Goal: Complete application form: Complete application form

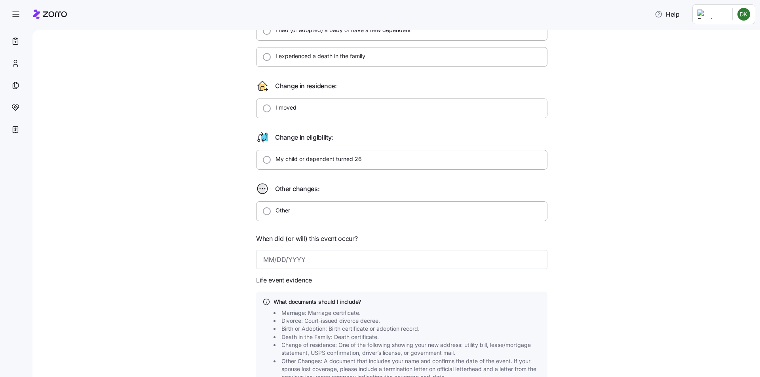
scroll to position [198, 0]
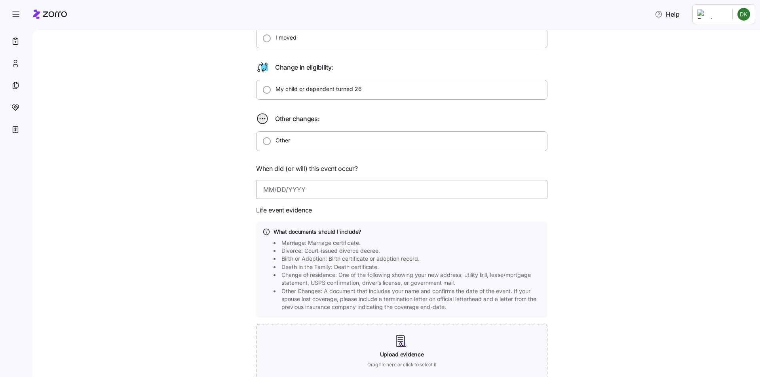
click at [309, 186] on input at bounding box center [401, 189] width 291 height 19
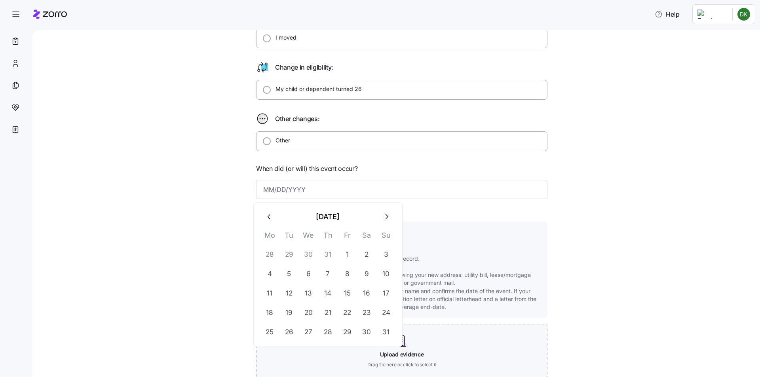
click at [391, 215] on button "button" at bounding box center [386, 216] width 19 height 19
click at [349, 252] on button "5" at bounding box center [347, 254] width 19 height 19
type input "[DATE]"
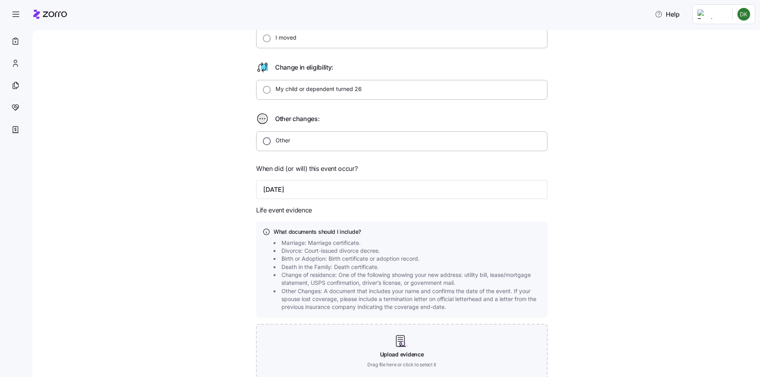
click at [263, 141] on input "Other" at bounding box center [267, 141] width 8 height 8
radio input "true"
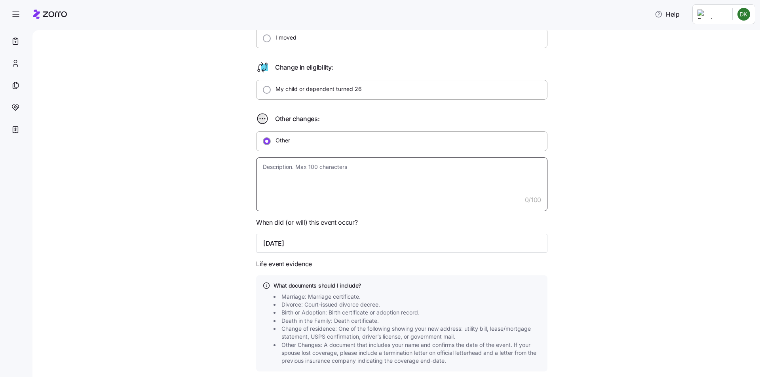
click at [336, 173] on textarea at bounding box center [401, 185] width 291 height 54
type textarea "x"
type textarea "l"
type textarea "x"
type textarea "le"
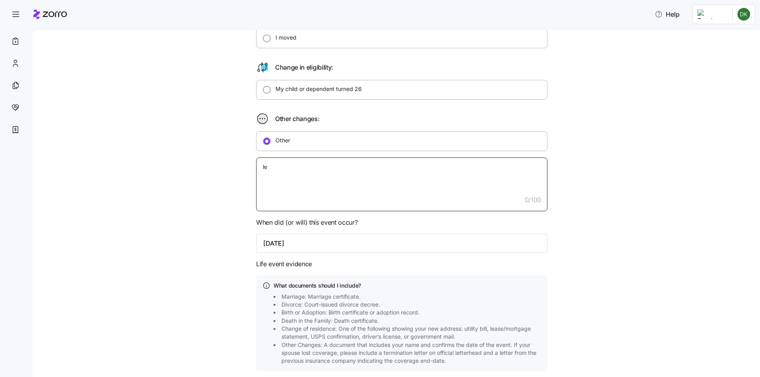
type textarea "x"
type textarea "lea"
type textarea "x"
type textarea "leac"
type textarea "x"
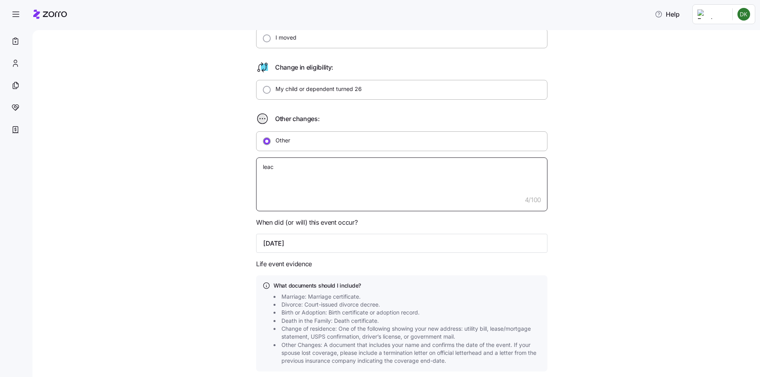
type textarea "leaci"
type textarea "x"
type textarea "leacin"
type textarea "x"
type textarea "leacing"
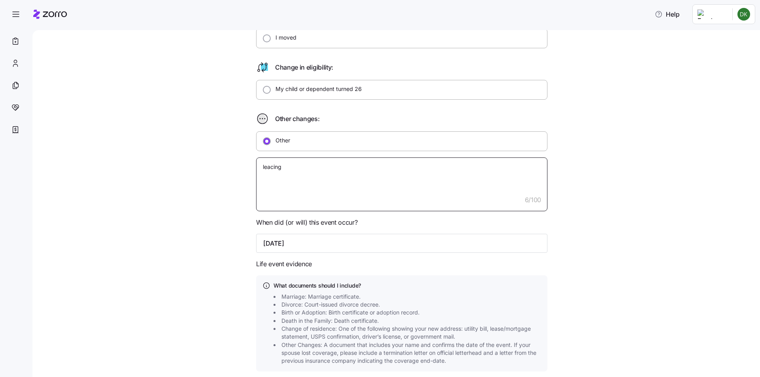
type textarea "x"
type textarea "leacing"
type textarea "x"
type textarea "leacing"
type textarea "x"
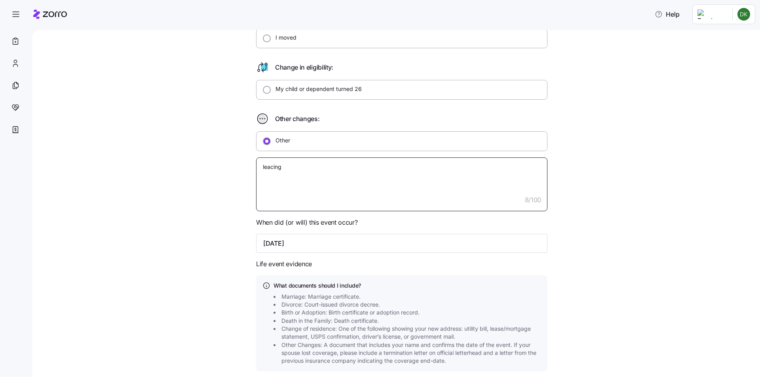
type textarea "leacin"
type textarea "x"
type textarea "leaci"
type textarea "x"
type textarea "leac"
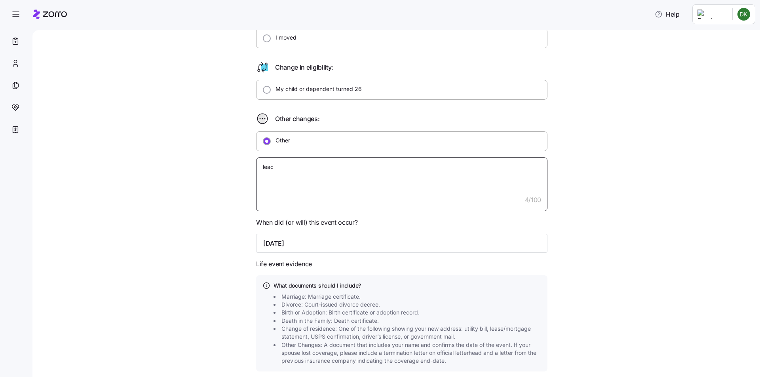
type textarea "x"
type textarea "lea"
type textarea "x"
type textarea "leav"
type textarea "x"
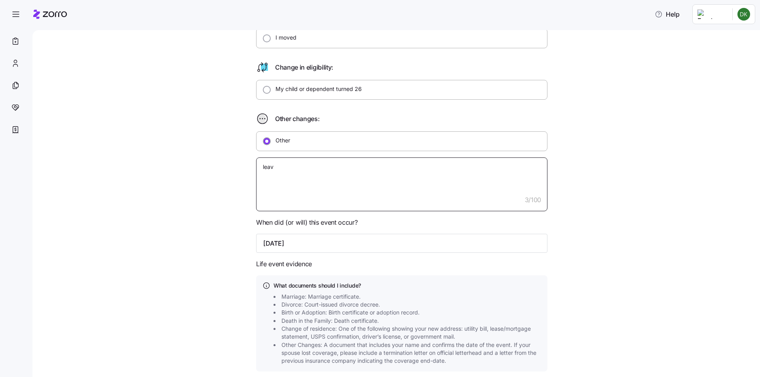
type textarea "leavi"
type textarea "x"
type textarea "leavin"
type textarea "x"
type textarea "leaving"
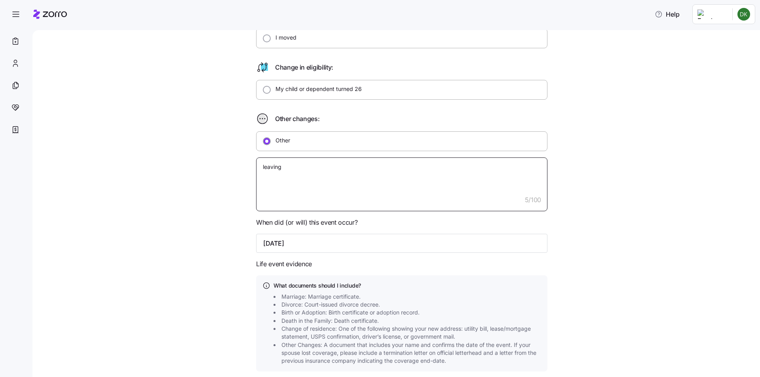
type textarea "x"
type textarea "leaving"
type textarea "x"
type textarea "leaving j"
type textarea "x"
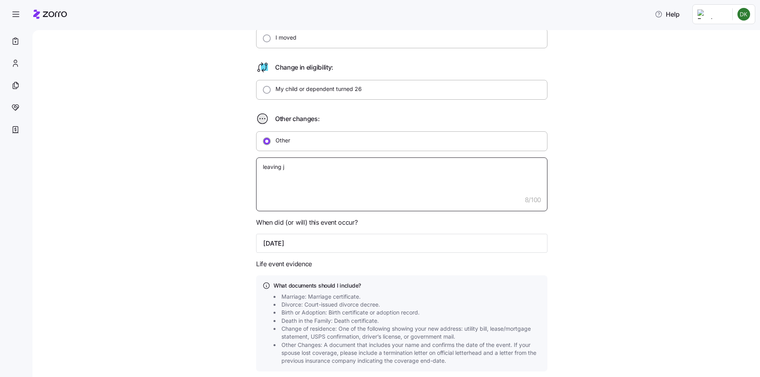
type textarea "leaving jo"
type textarea "x"
type textarea "leaving job"
type textarea "x"
type textarea "leaving jo"
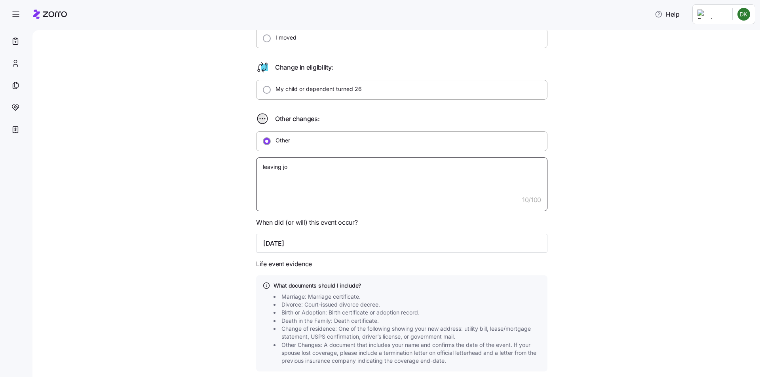
type textarea "x"
type textarea "leaving j"
type textarea "x"
type textarea "leaving"
type textarea "x"
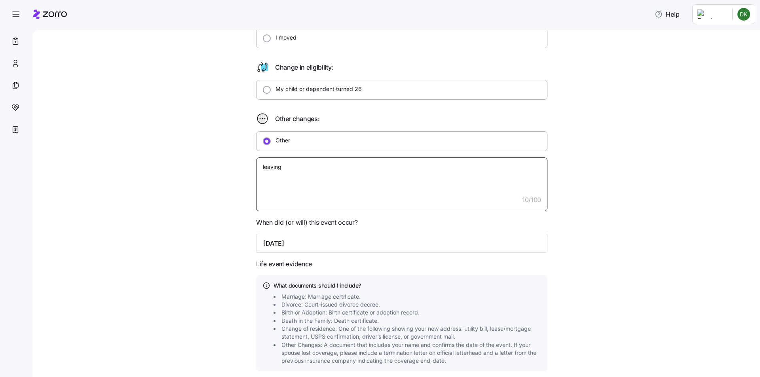
type textarea "leaving"
type textarea "x"
type textarea "leavin"
type textarea "x"
type textarea "leavi"
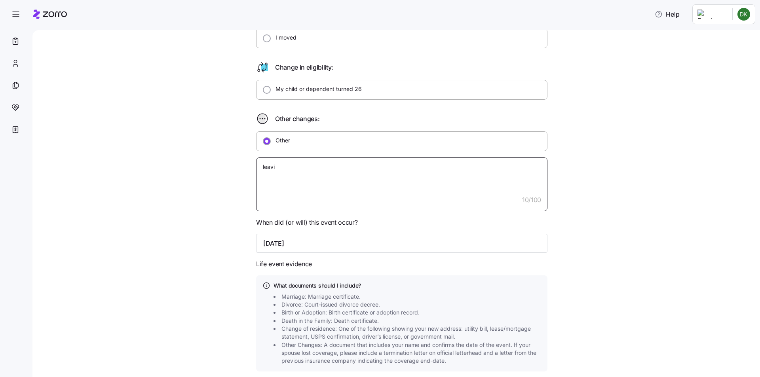
type textarea "x"
type textarea "leav"
type textarea "x"
type textarea "lea"
type textarea "x"
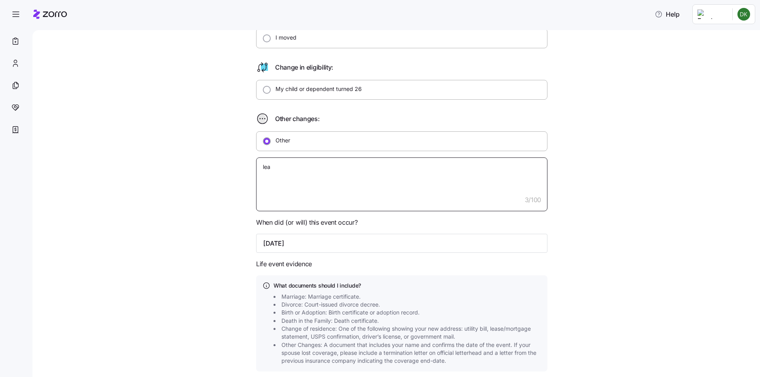
type textarea "le"
type textarea "x"
type textarea "l"
type textarea "x"
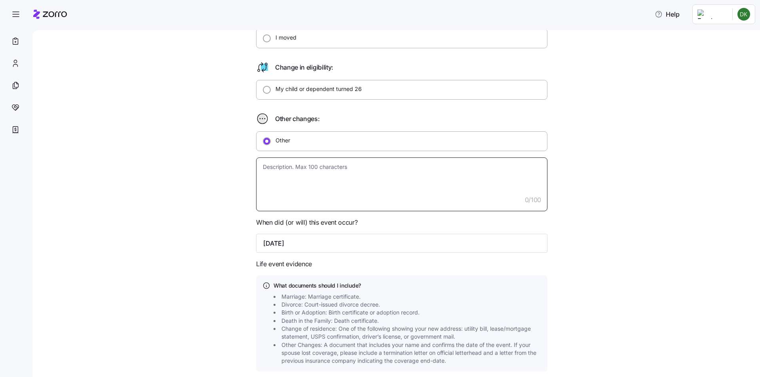
type textarea "w"
type textarea "x"
type textarea "wi"
type textarea "x"
type textarea "wif"
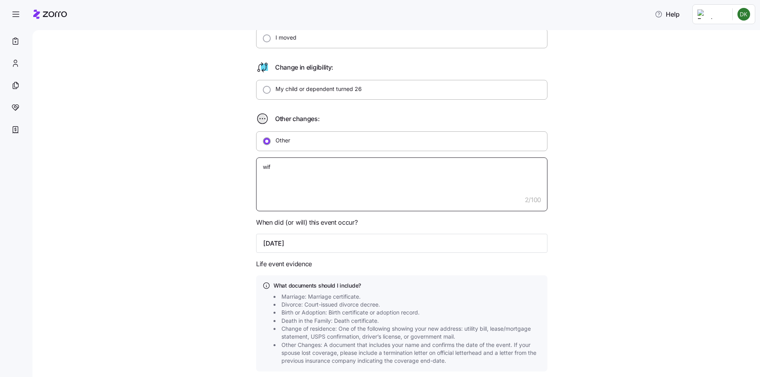
type textarea "x"
type textarea "wife"
type textarea "x"
type textarea "wife"
type textarea "x"
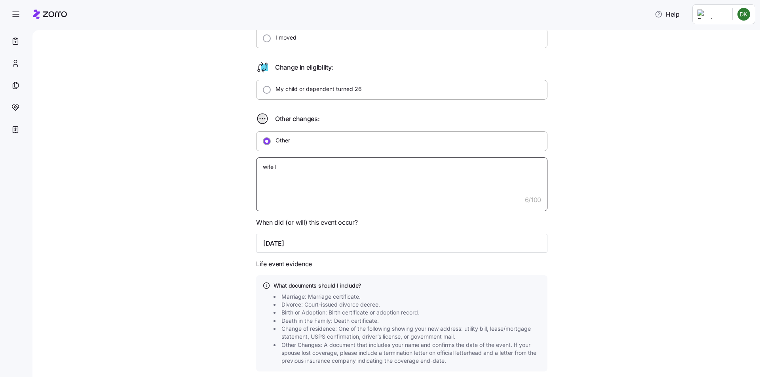
type textarea "wife le"
type textarea "x"
type textarea "wife [PERSON_NAME]"
type textarea "x"
type textarea "wife [PERSON_NAME]"
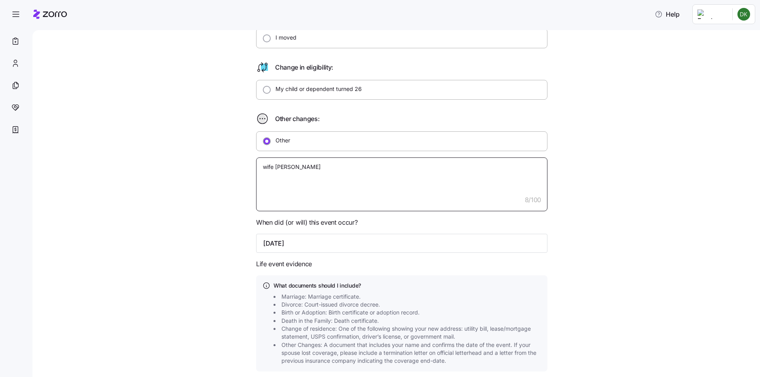
type textarea "x"
type textarea "wife [PERSON_NAME]"
type textarea "x"
type textarea "wife [PERSON_NAME]"
type textarea "x"
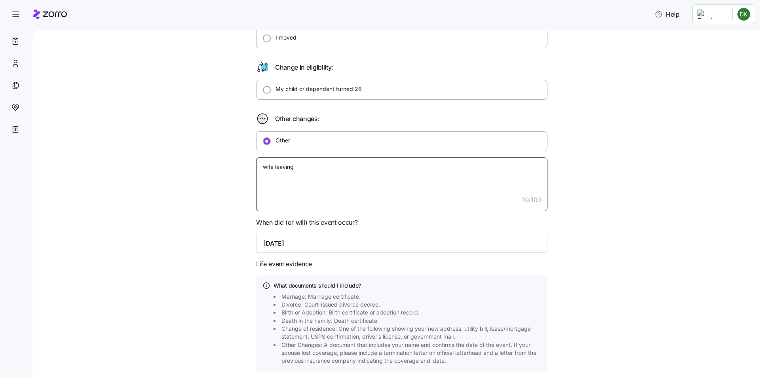
type textarea "wife leaving"
type textarea "x"
type textarea "wife leaving l"
type textarea "x"
type textarea "wife leaving lo"
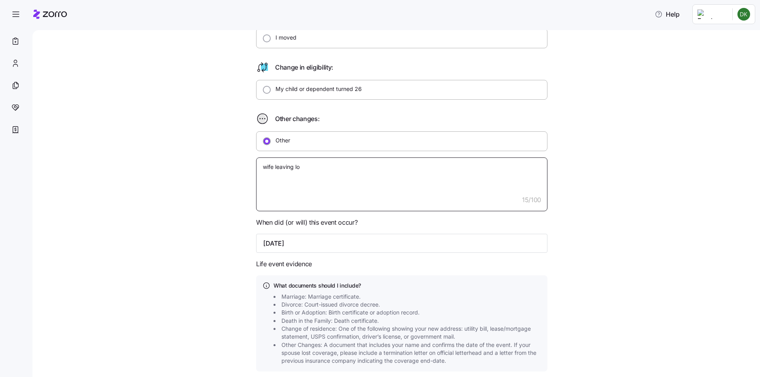
type textarea "x"
type textarea "wife leaving l"
type textarea "x"
type textarea "wife leaving"
type textarea "x"
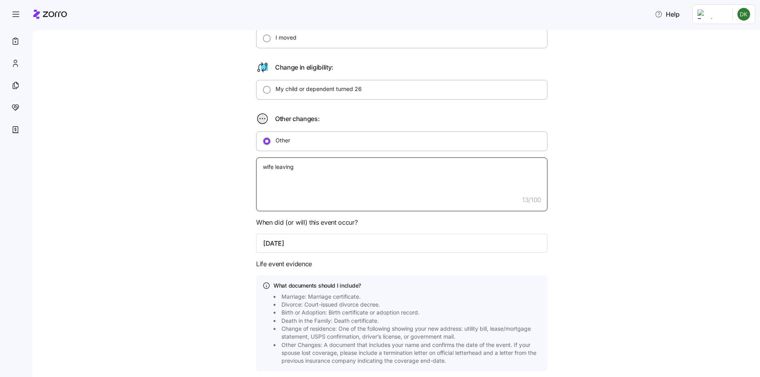
type textarea "wife leaving j"
type textarea "x"
type textarea "wife leaving [PERSON_NAME]"
type textarea "x"
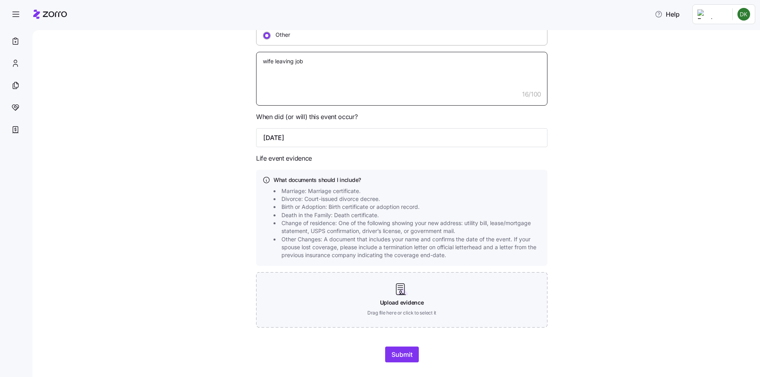
scroll to position [317, 0]
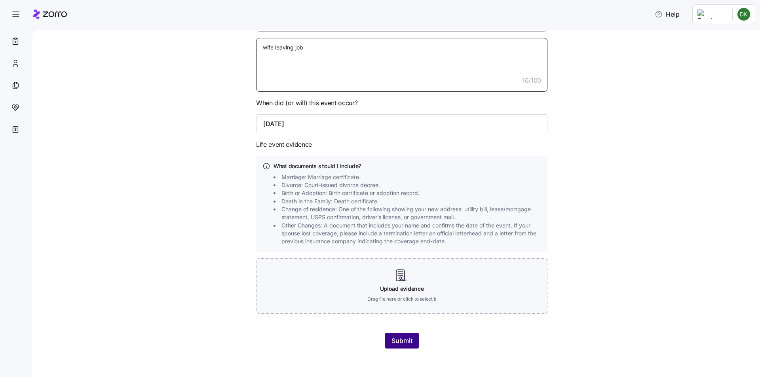
type textarea "wife leaving job"
click at [410, 335] on button "Submit" at bounding box center [402, 341] width 34 height 16
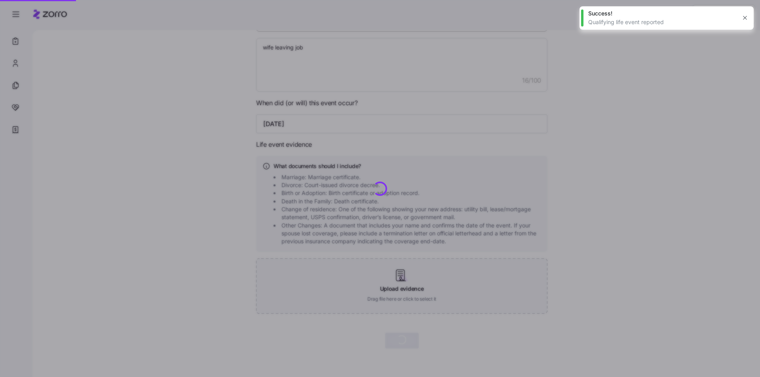
type textarea "x"
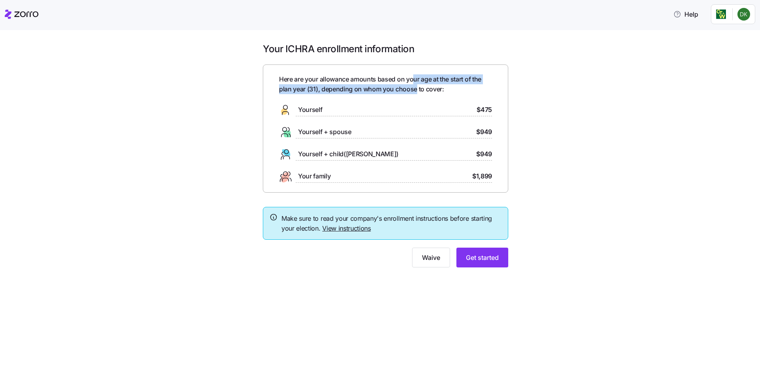
drag, startPoint x: 415, startPoint y: 80, endPoint x: 417, endPoint y: 90, distance: 10.9
click at [417, 90] on span "Here are your allowance amounts based on your age at the start of the plan year…" at bounding box center [385, 84] width 213 height 20
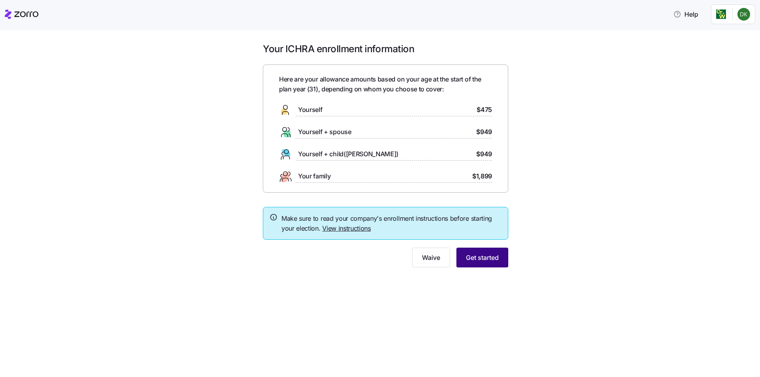
click at [492, 254] on span "Get started" at bounding box center [482, 257] width 33 height 9
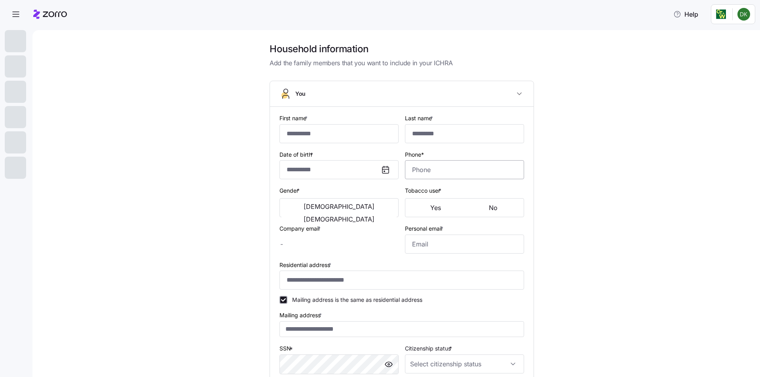
type input "******"
type input "********"
type input "dkvedaras@coopertank.com"
type input "**********"
checkbox input "true"
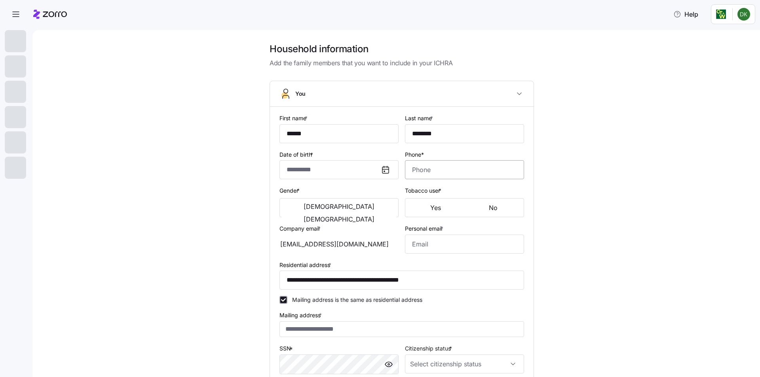
type input "**********"
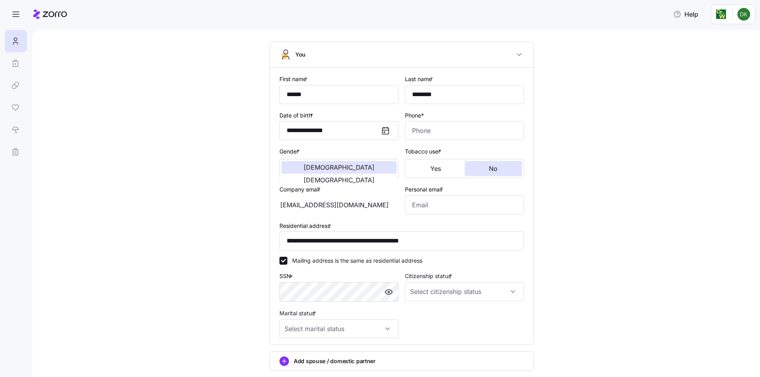
scroll to position [40, 0]
click at [480, 127] on input "Phone*" at bounding box center [464, 130] width 119 height 19
type input "(732) 861-6322"
click at [552, 135] on div "**********" at bounding box center [402, 217] width 694 height 429
click at [507, 165] on button "No" at bounding box center [494, 168] width 58 height 15
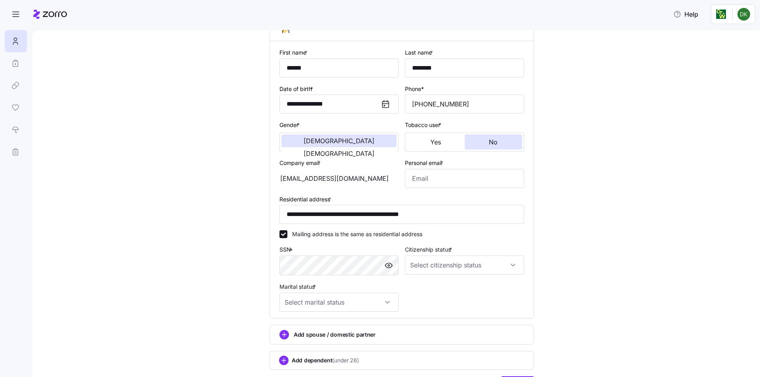
scroll to position [79, 0]
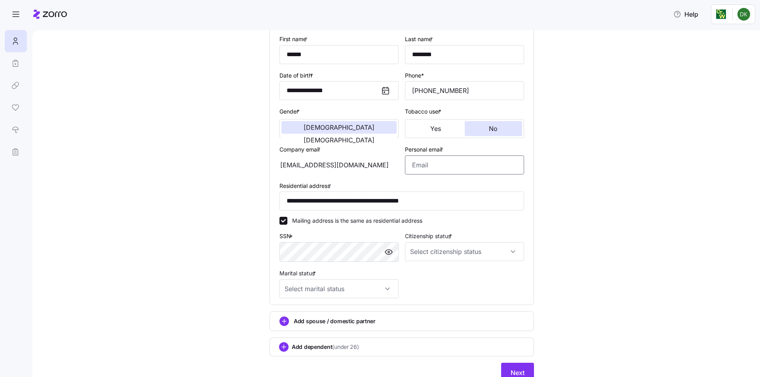
click at [464, 167] on input "Personal email *" at bounding box center [464, 165] width 119 height 19
type input "Dan.kvedaras@gmail.com"
type input "********"
type input "Dan.kvedaras@gmail.com"
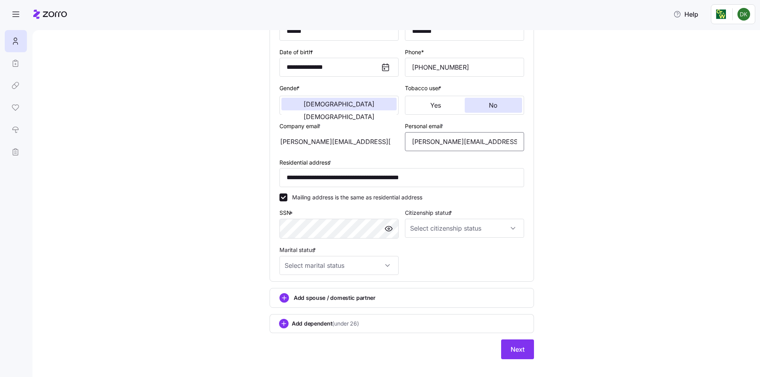
scroll to position [113, 0]
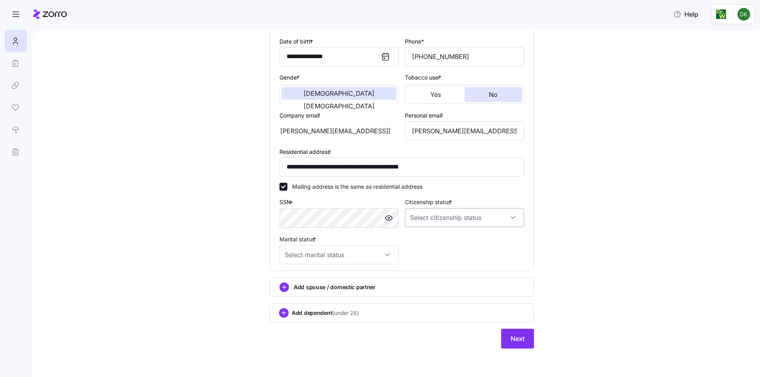
click at [492, 213] on input "Citizenship status *" at bounding box center [464, 217] width 119 height 19
click at [467, 239] on div "US citizen" at bounding box center [461, 242] width 113 height 17
type input "US citizen"
click at [354, 251] on input "Marital status *" at bounding box center [338, 254] width 119 height 19
click at [330, 294] on div "Married" at bounding box center [336, 295] width 113 height 17
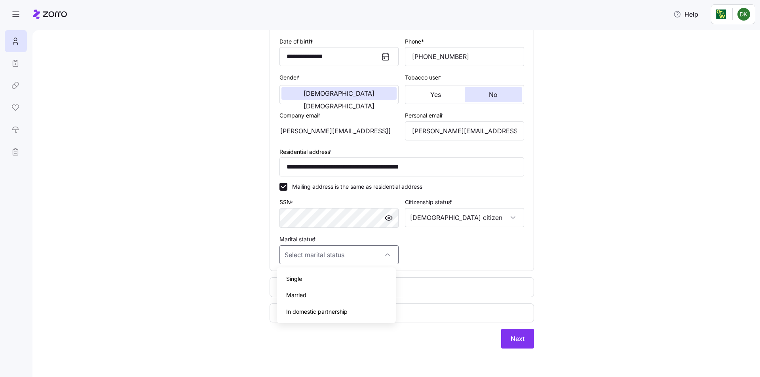
type input "Married"
click at [361, 285] on span "Add spouse / domestic partner" at bounding box center [335, 287] width 82 height 8
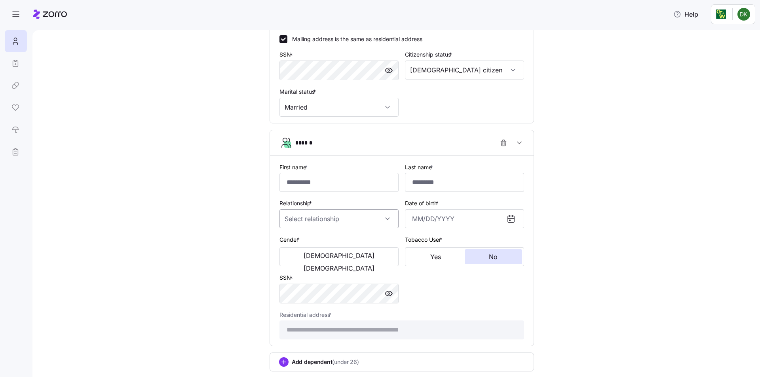
scroll to position [272, 0]
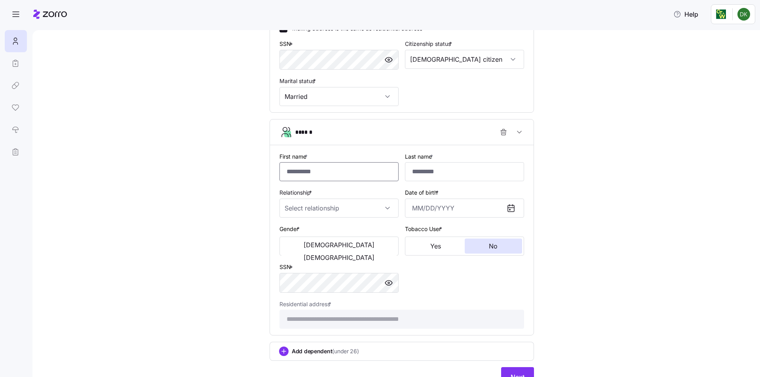
drag, startPoint x: 350, startPoint y: 174, endPoint x: 355, endPoint y: 177, distance: 6.0
click at [350, 174] on input "First name *" at bounding box center [338, 171] width 119 height 19
type input "********"
click at [381, 204] on input "Relationship *" at bounding box center [338, 208] width 119 height 19
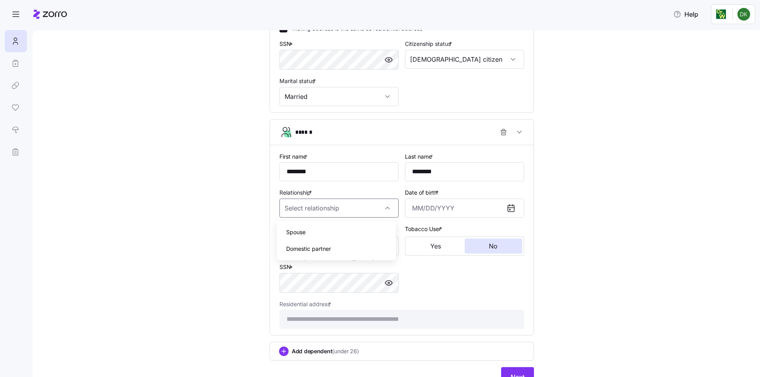
click at [331, 233] on div "Spouse" at bounding box center [336, 232] width 113 height 17
type input "Spouse"
click at [453, 208] on input "Date of birth *" at bounding box center [464, 208] width 119 height 19
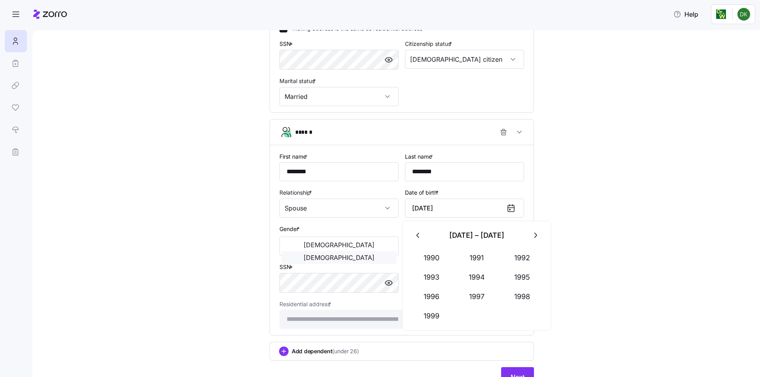
type input "July 17, 1993"
click at [345, 251] on button "Female" at bounding box center [338, 257] width 115 height 13
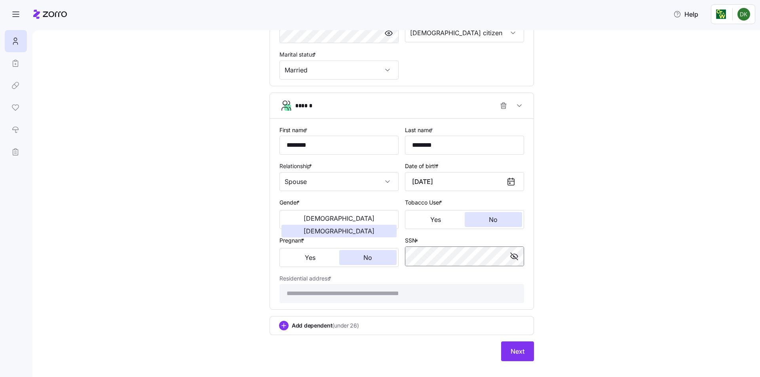
scroll to position [311, 0]
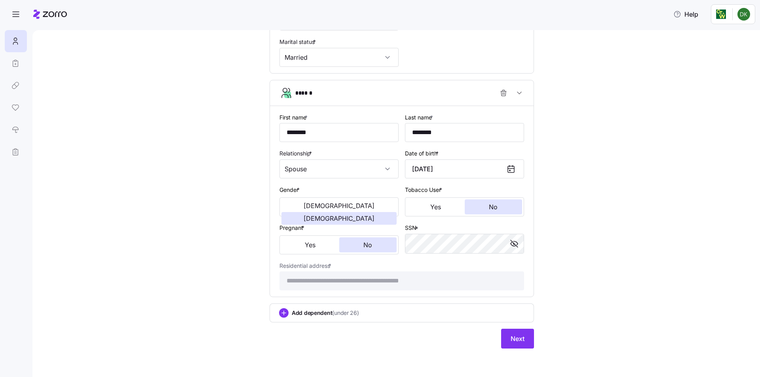
click at [326, 309] on span "Add dependent (under 26)" at bounding box center [325, 313] width 67 height 8
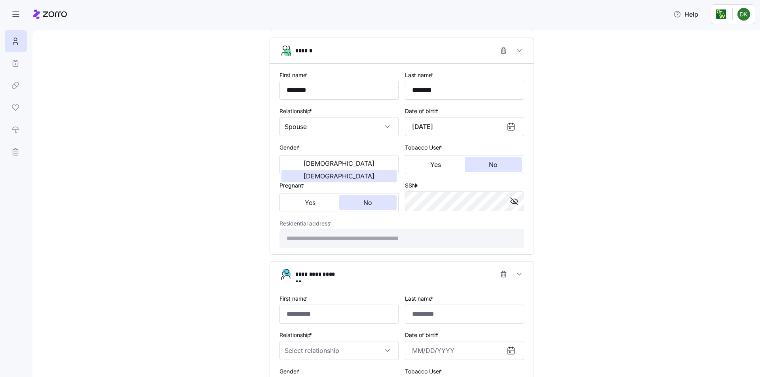
scroll to position [509, 0]
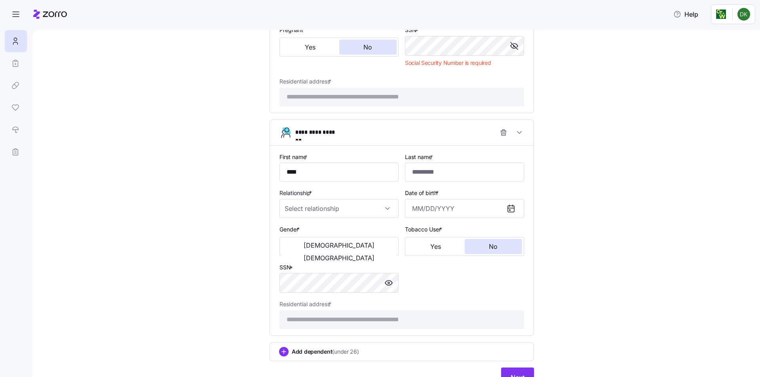
type input "****"
type input "********"
click at [363, 211] on input "Relationship *" at bounding box center [338, 208] width 119 height 19
click at [363, 247] on div "Other dependent" at bounding box center [336, 249] width 113 height 17
click at [368, 211] on input "Other dependent" at bounding box center [338, 208] width 119 height 19
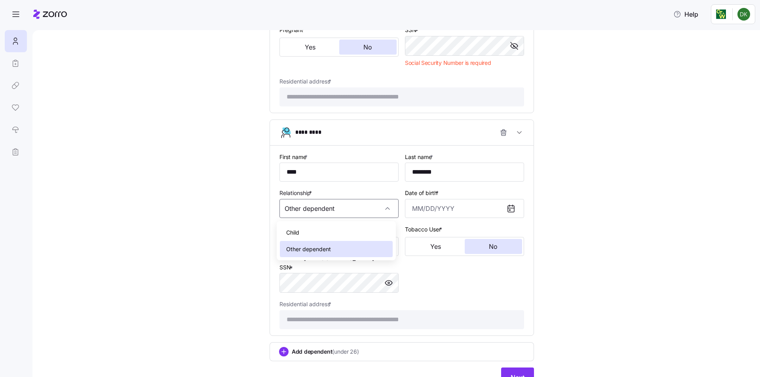
click at [342, 231] on div "Child" at bounding box center [336, 232] width 113 height 17
type input "Child"
click at [461, 205] on input "Date of birth *" at bounding box center [464, 208] width 119 height 19
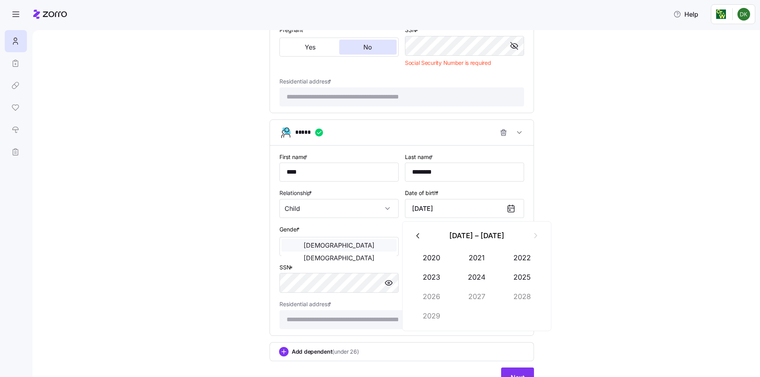
type input "April 25, 2025"
click at [318, 241] on button "Male" at bounding box center [338, 245] width 115 height 13
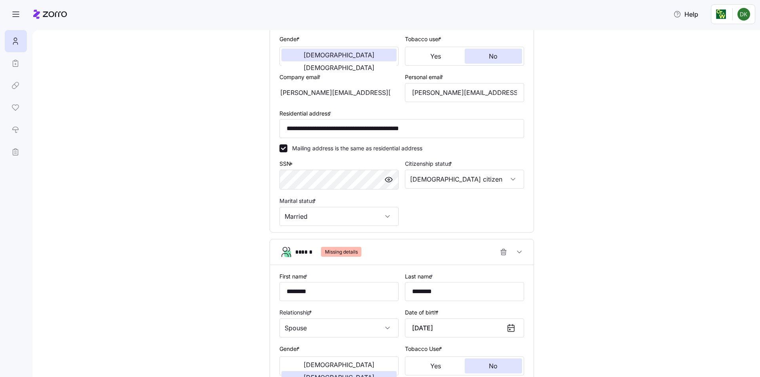
scroll to position [33, 0]
